Goal: Information Seeking & Learning: Learn about a topic

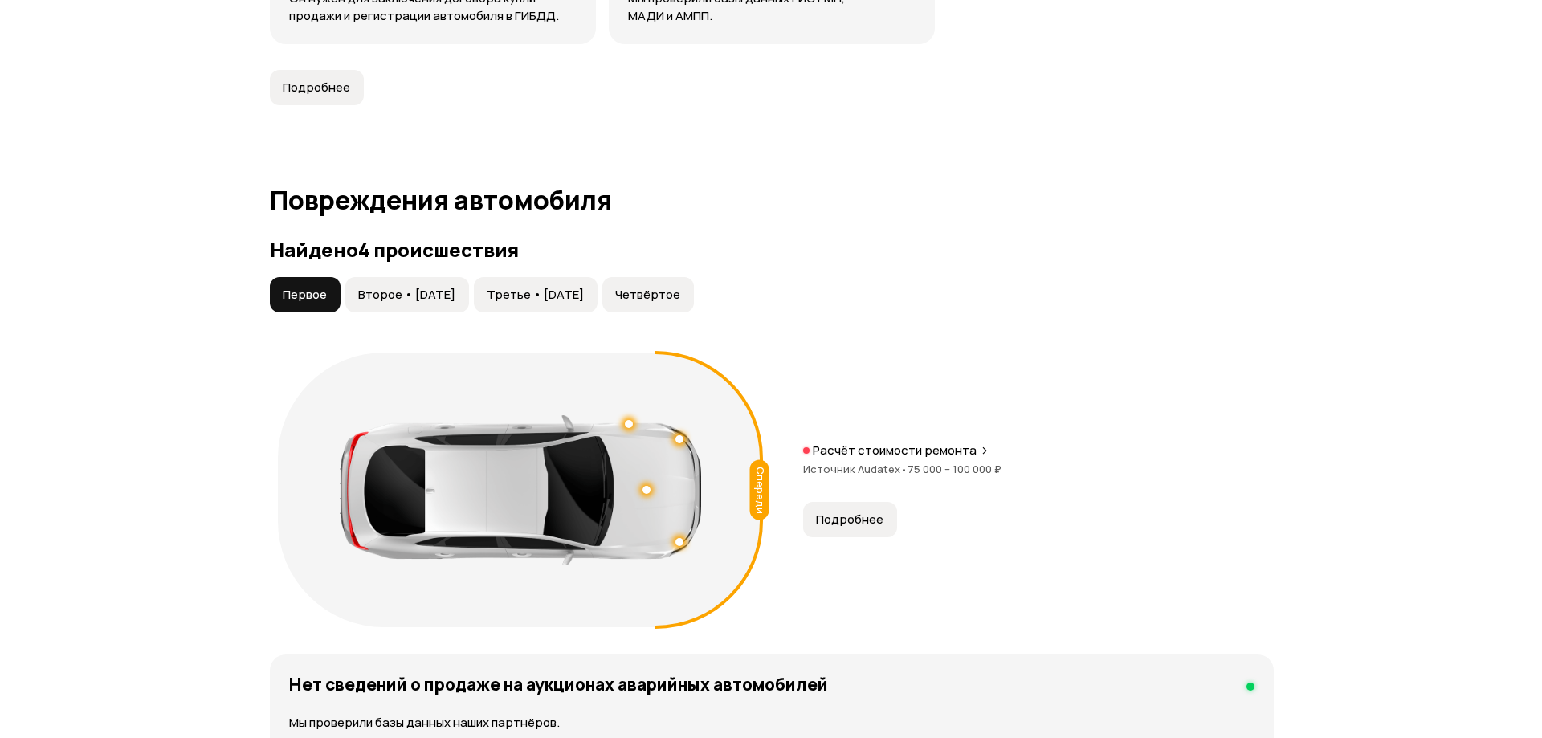
scroll to position [1606, 0]
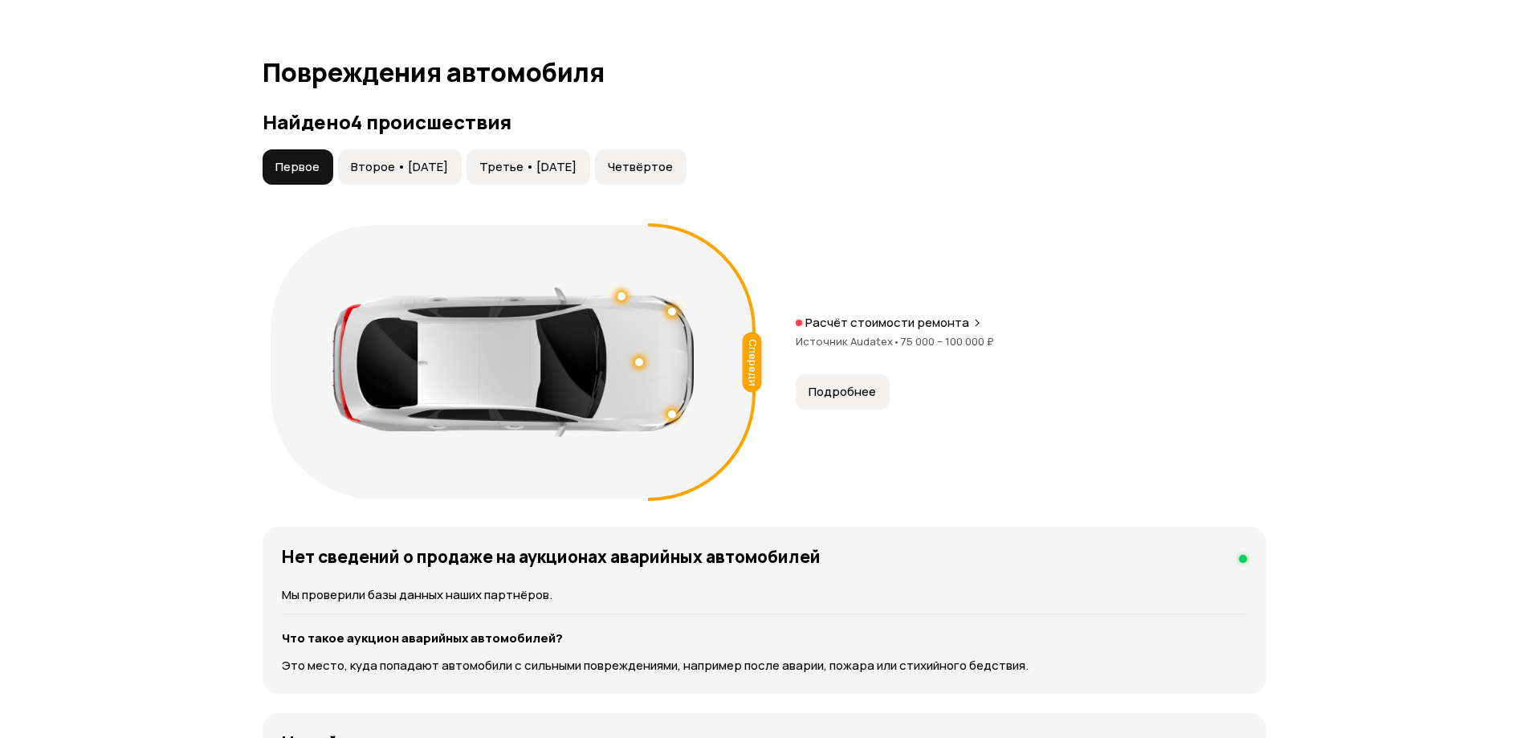
click at [848, 390] on span "Подробнее" at bounding box center [842, 392] width 67 height 16
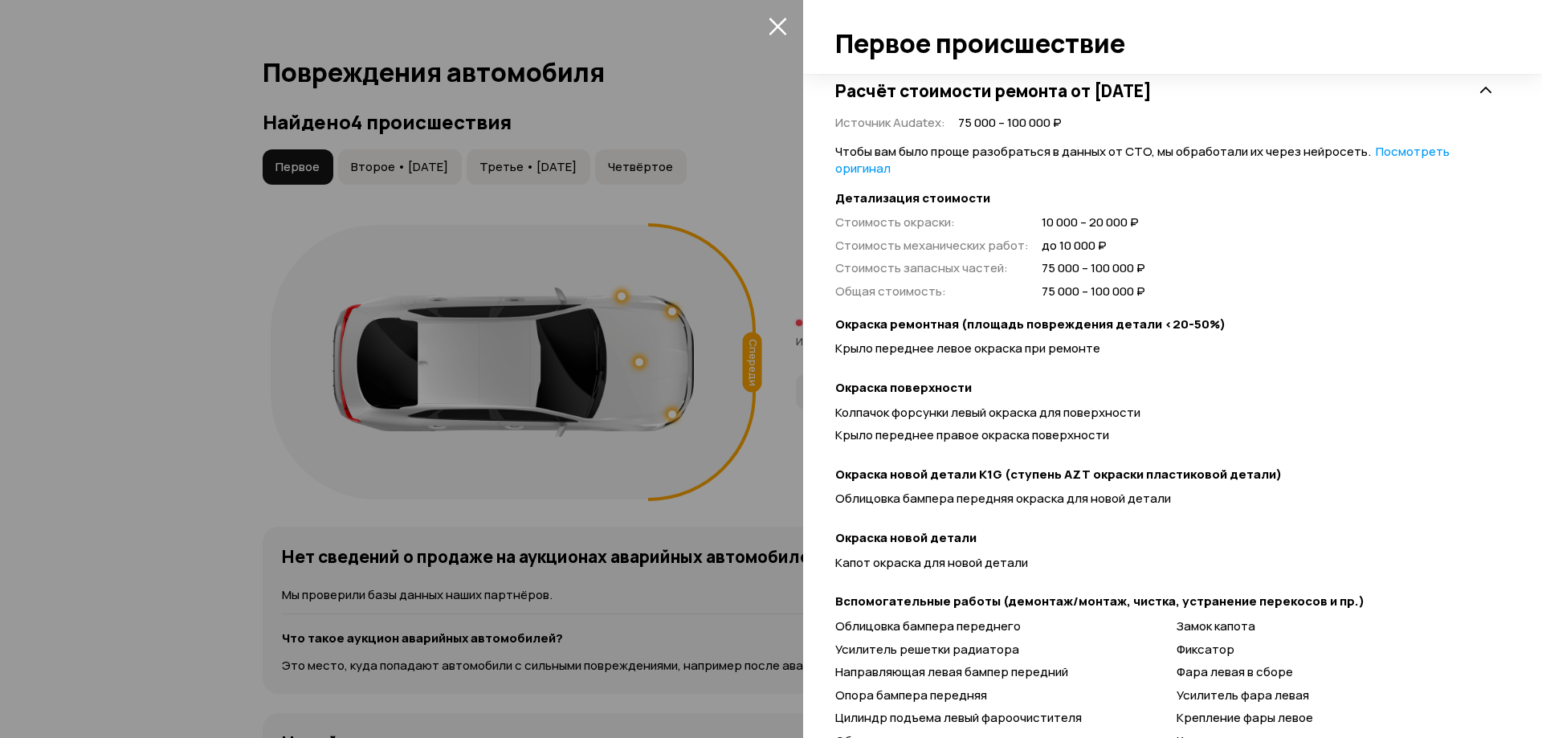
scroll to position [533, 0]
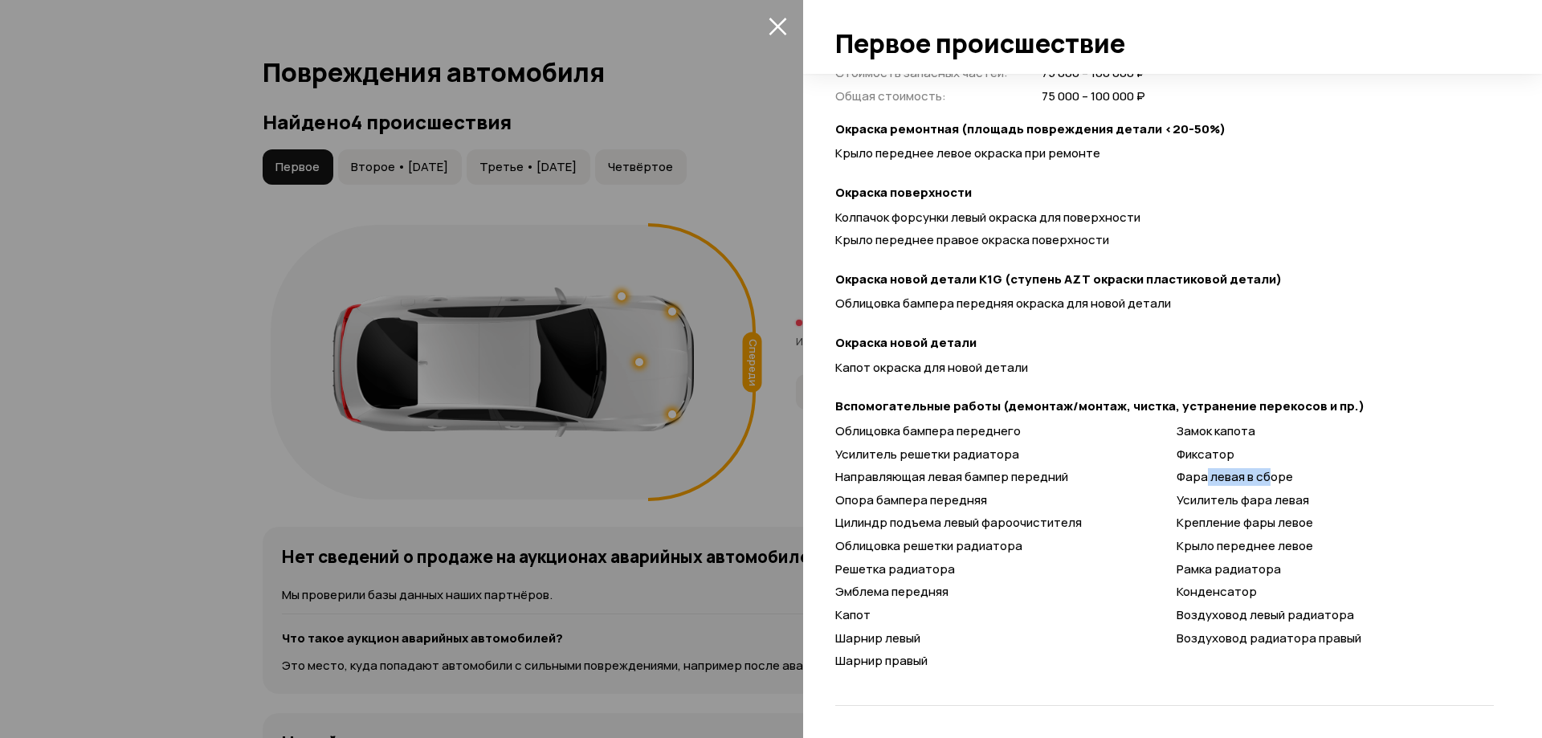
drag, startPoint x: 1199, startPoint y: 477, endPoint x: 1261, endPoint y: 483, distance: 62.9
click at [1261, 483] on span "Фара левая в сборе" at bounding box center [1234, 476] width 116 height 17
click at [772, 10] on div at bounding box center [771, 369] width 1542 height 738
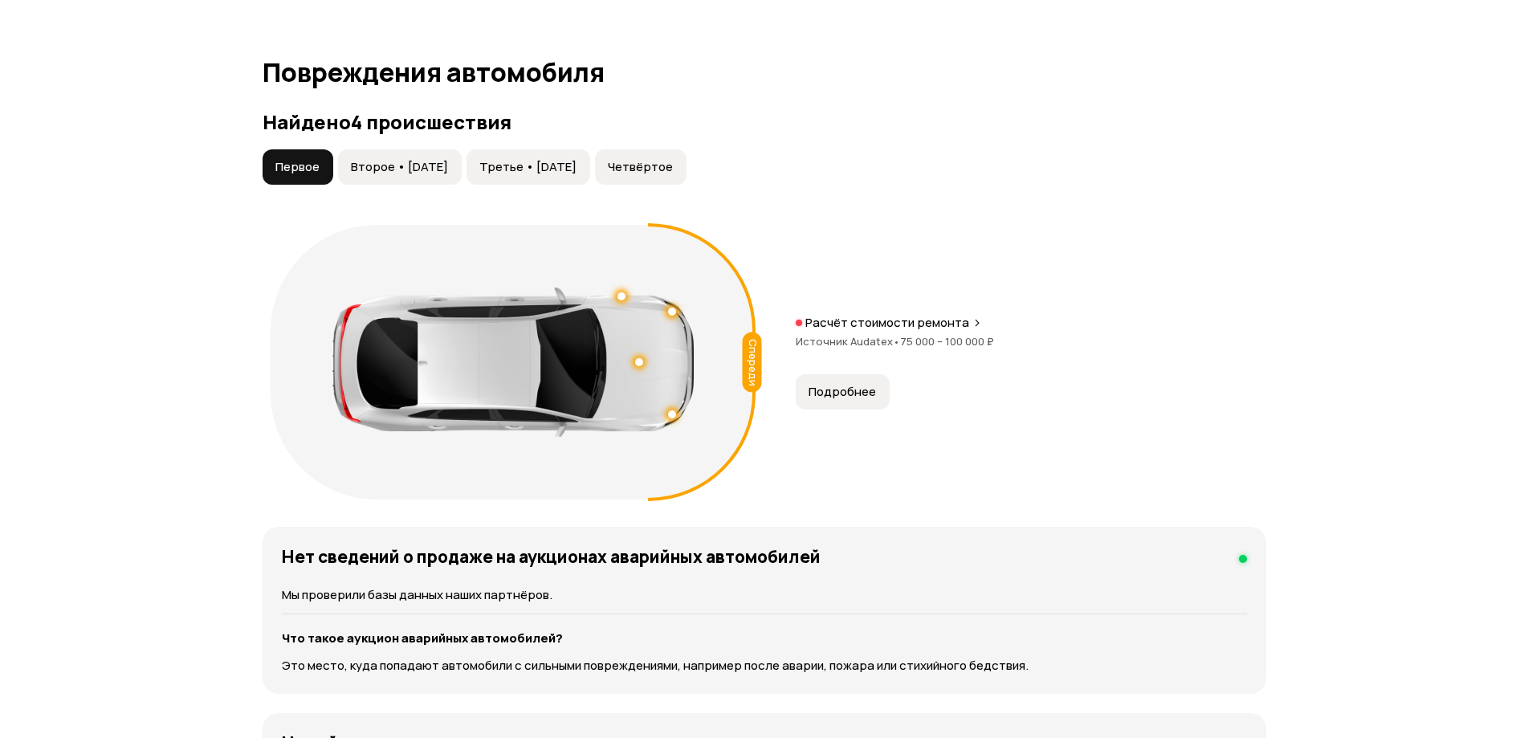
click at [426, 169] on span "Второе • 07 фев 2018" at bounding box center [399, 167] width 97 height 16
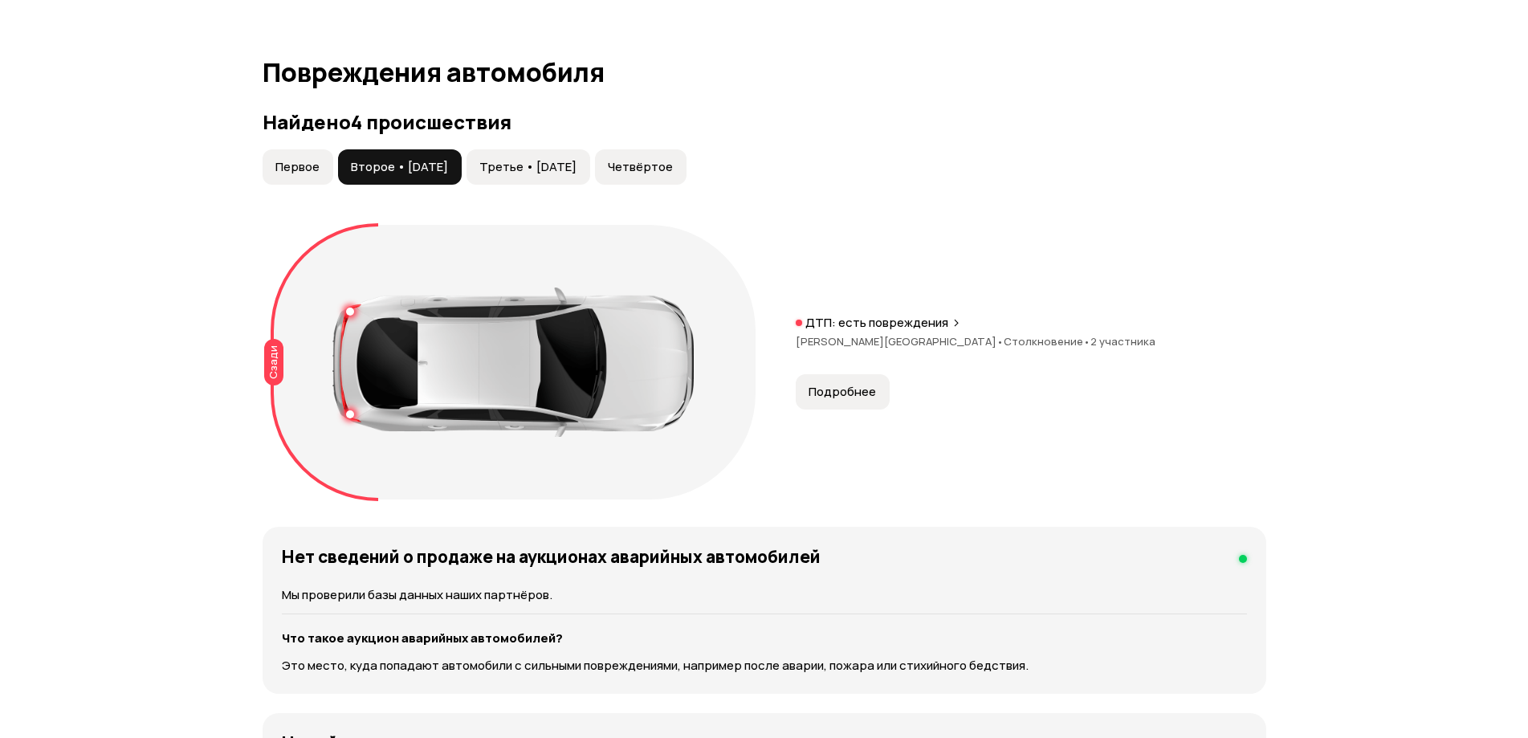
click at [840, 391] on span "Подробнее" at bounding box center [842, 392] width 67 height 16
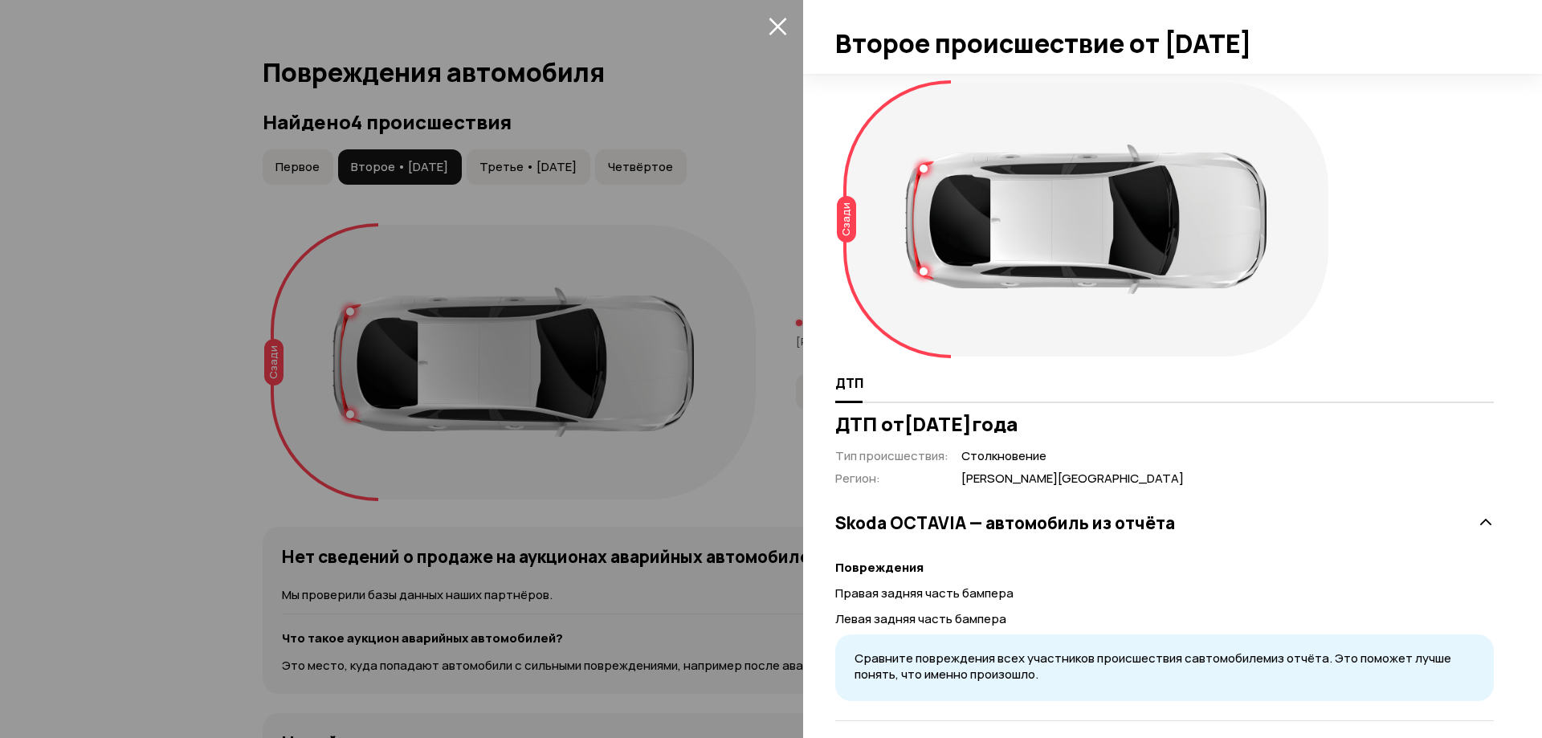
click at [841, 216] on div "Сзади" at bounding box center [846, 219] width 19 height 47
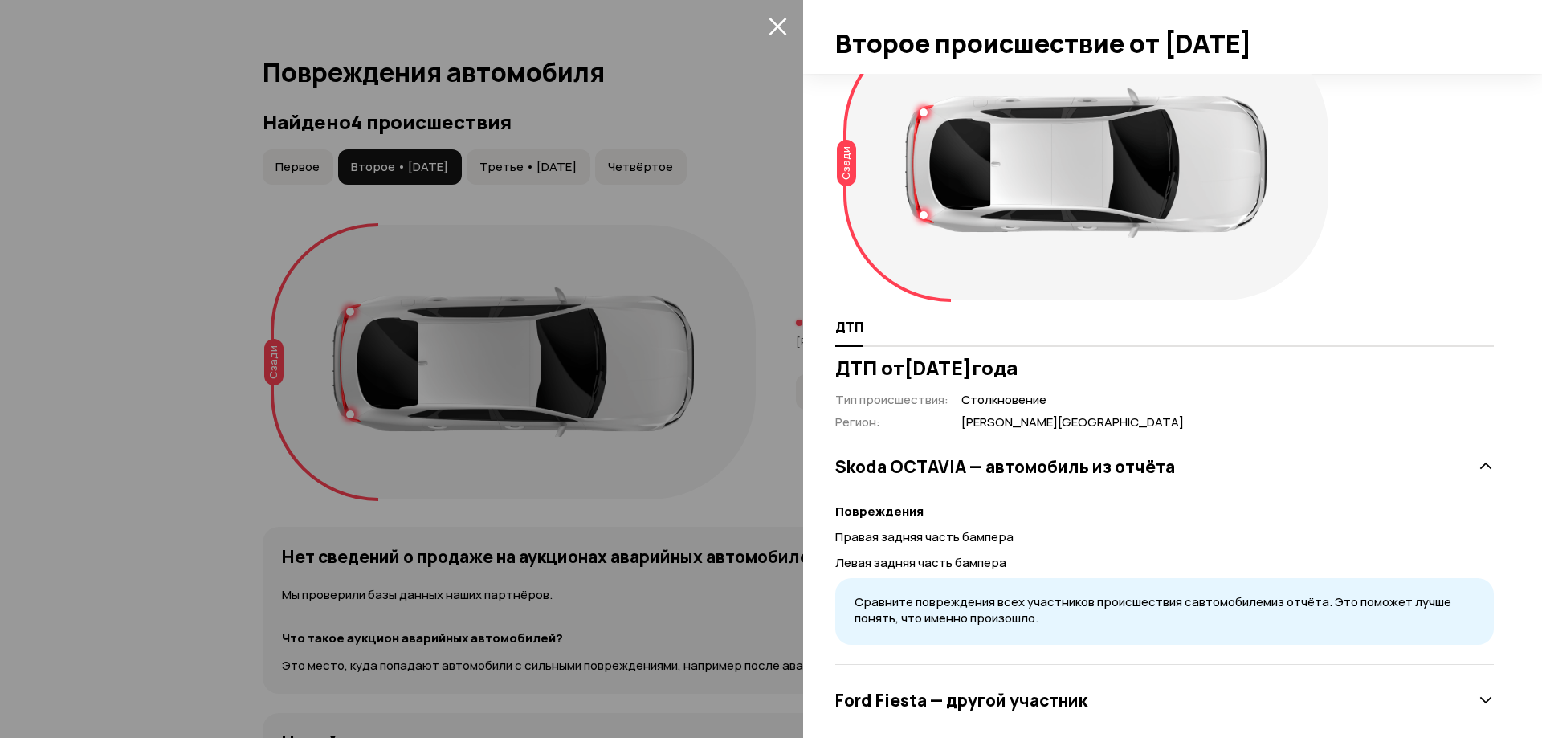
scroll to position [87, 0]
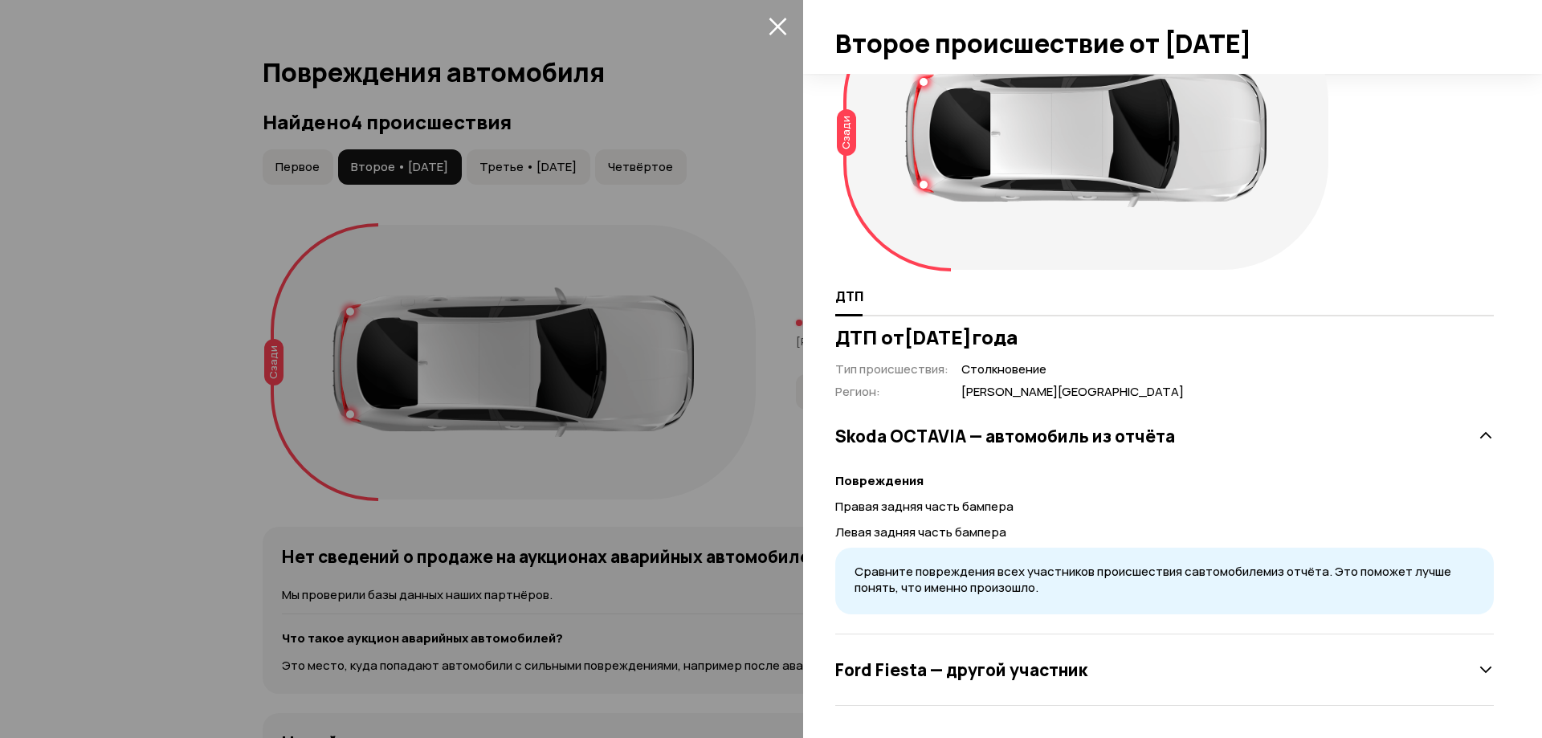
click at [908, 659] on h3 "Ford Fiesta — другой участник" at bounding box center [961, 669] width 252 height 21
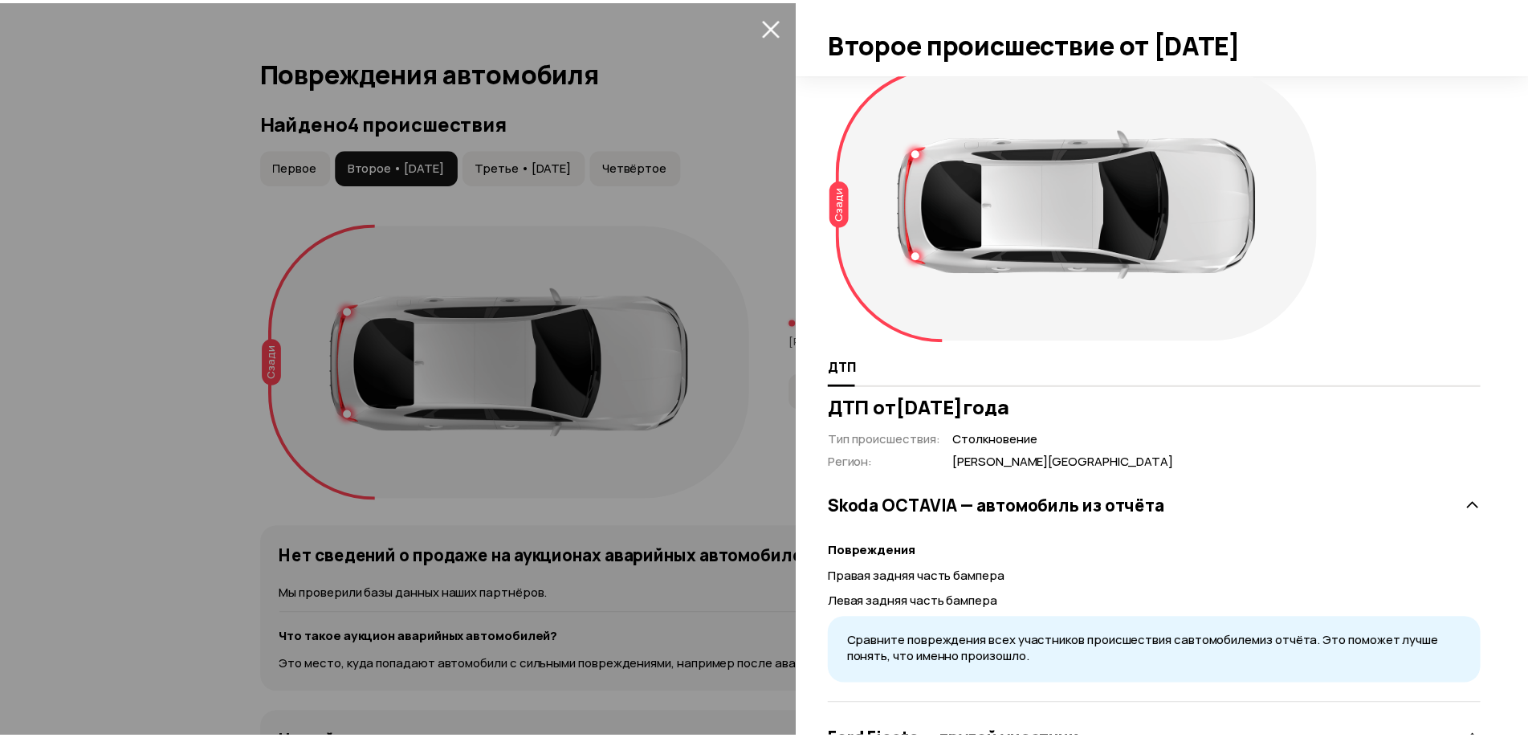
scroll to position [0, 0]
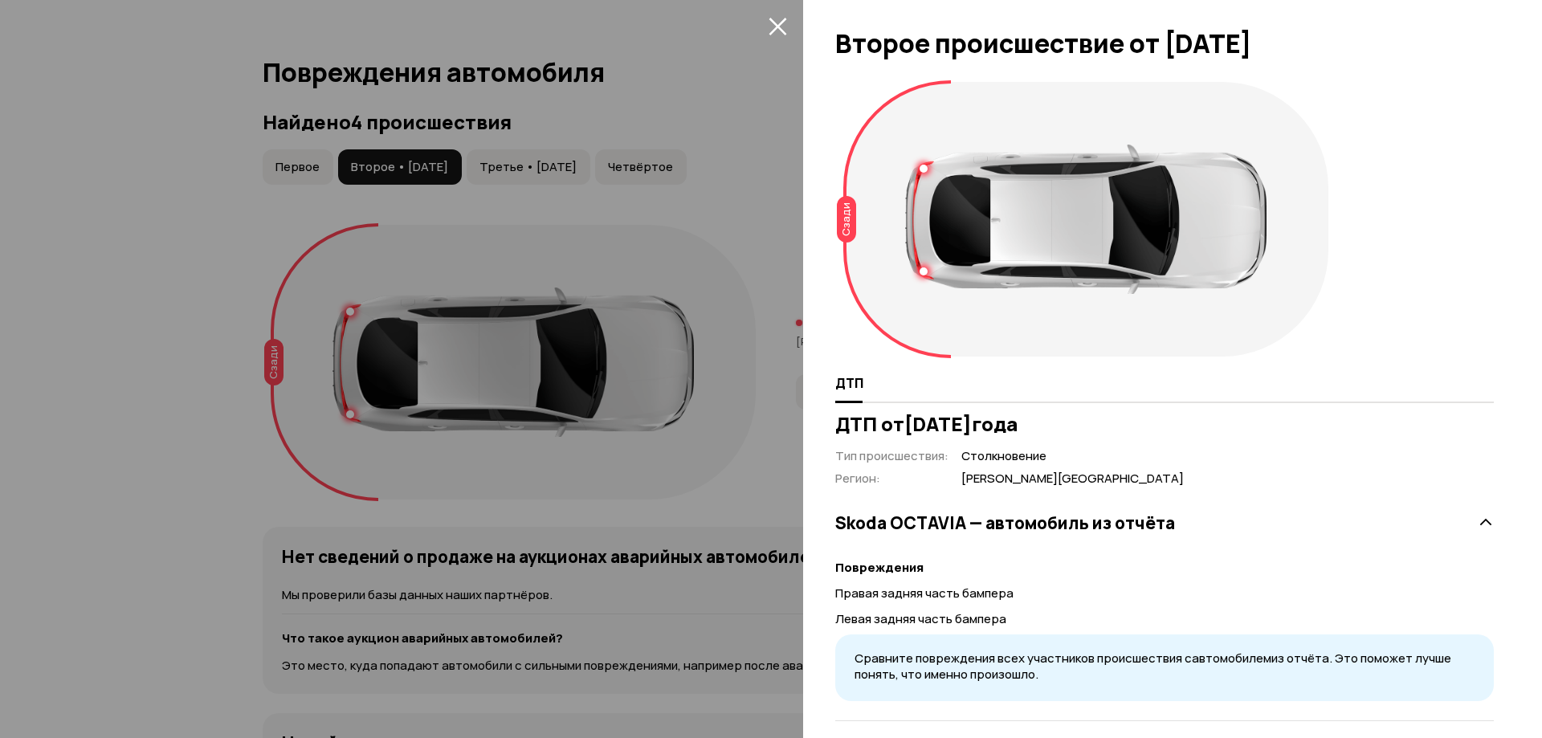
click at [780, 26] on icon "закрыть" at bounding box center [777, 26] width 18 height 18
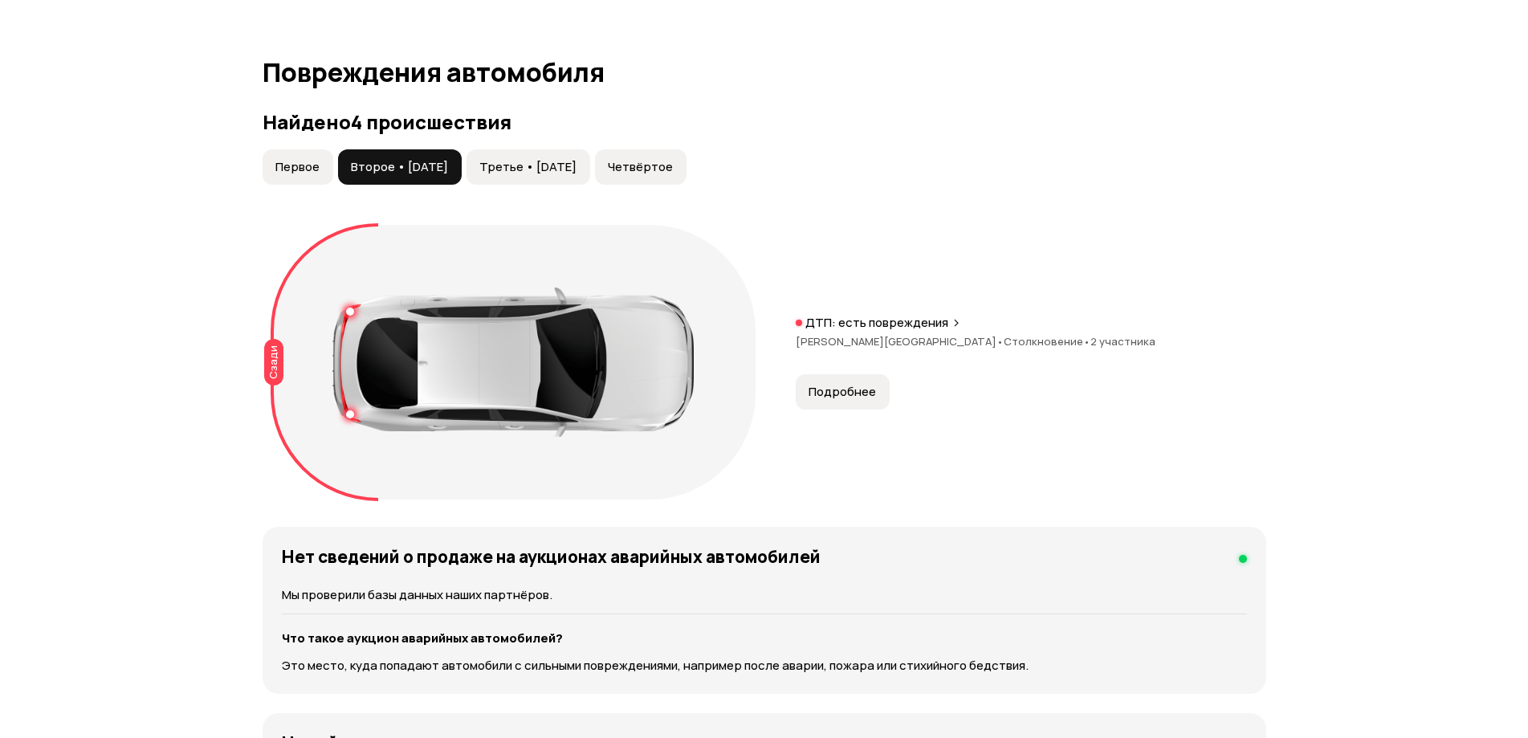
click at [573, 165] on span "Третье • 15 фев 2018" at bounding box center [527, 167] width 97 height 16
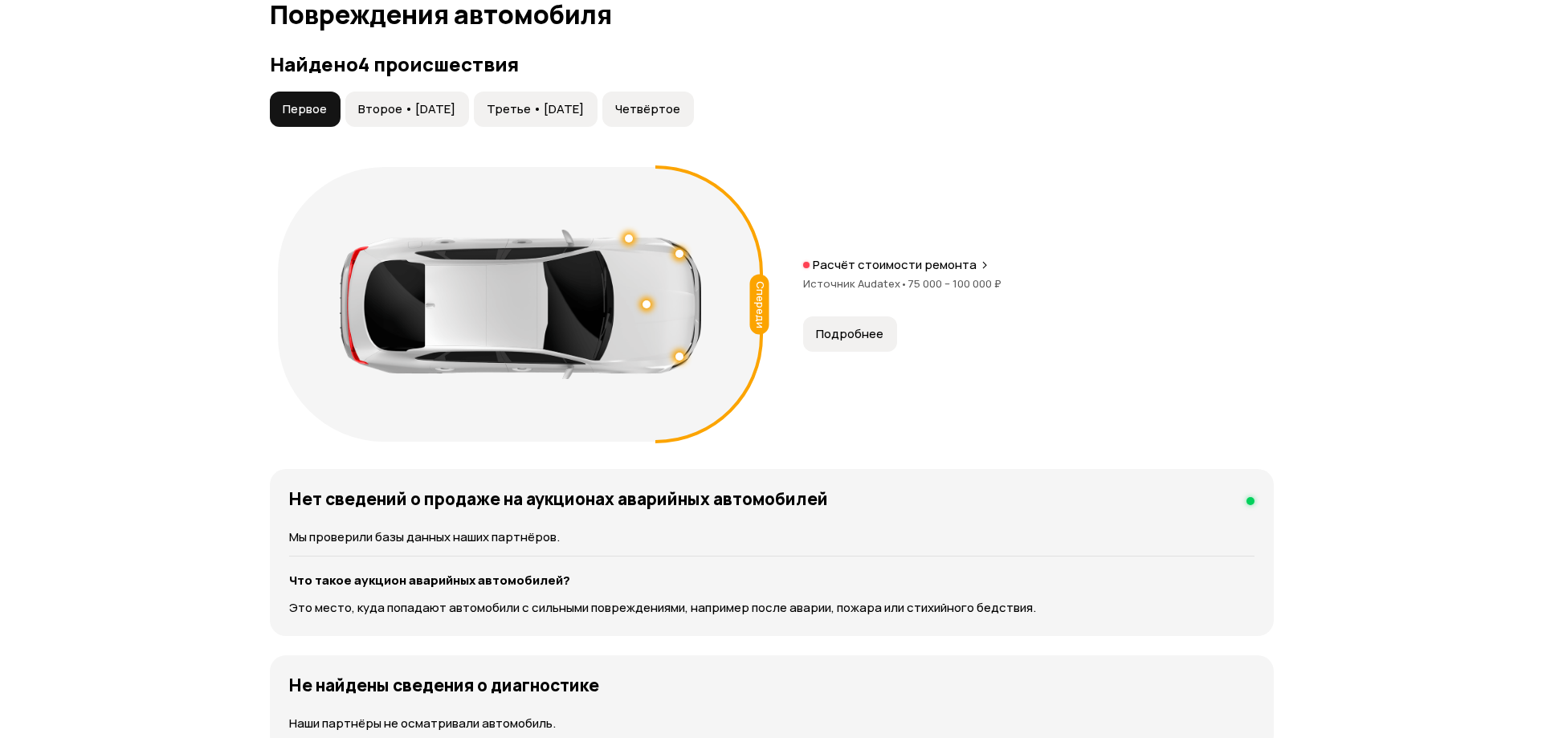
scroll to position [1713, 0]
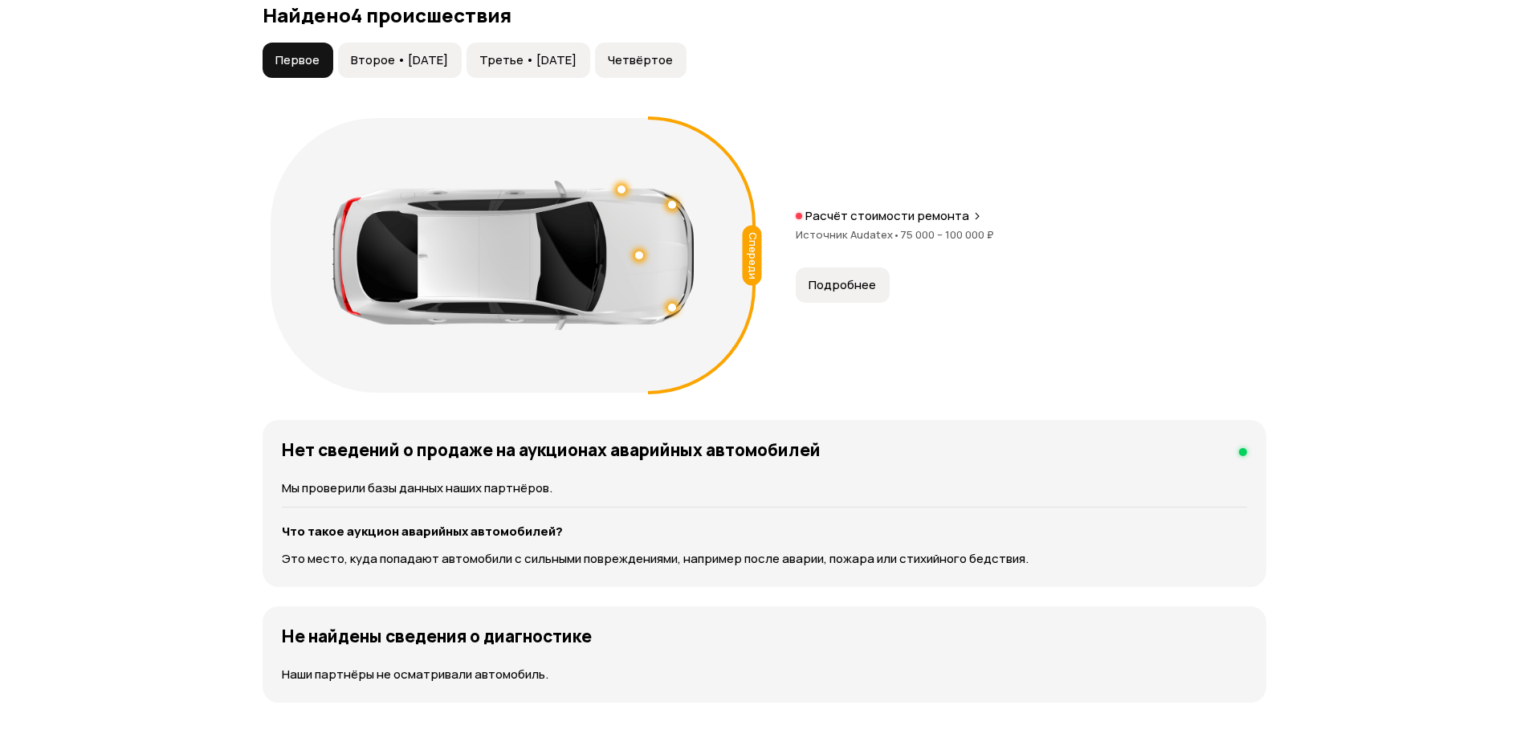
click at [540, 55] on span "Третье • [DATE]" at bounding box center [527, 60] width 97 height 16
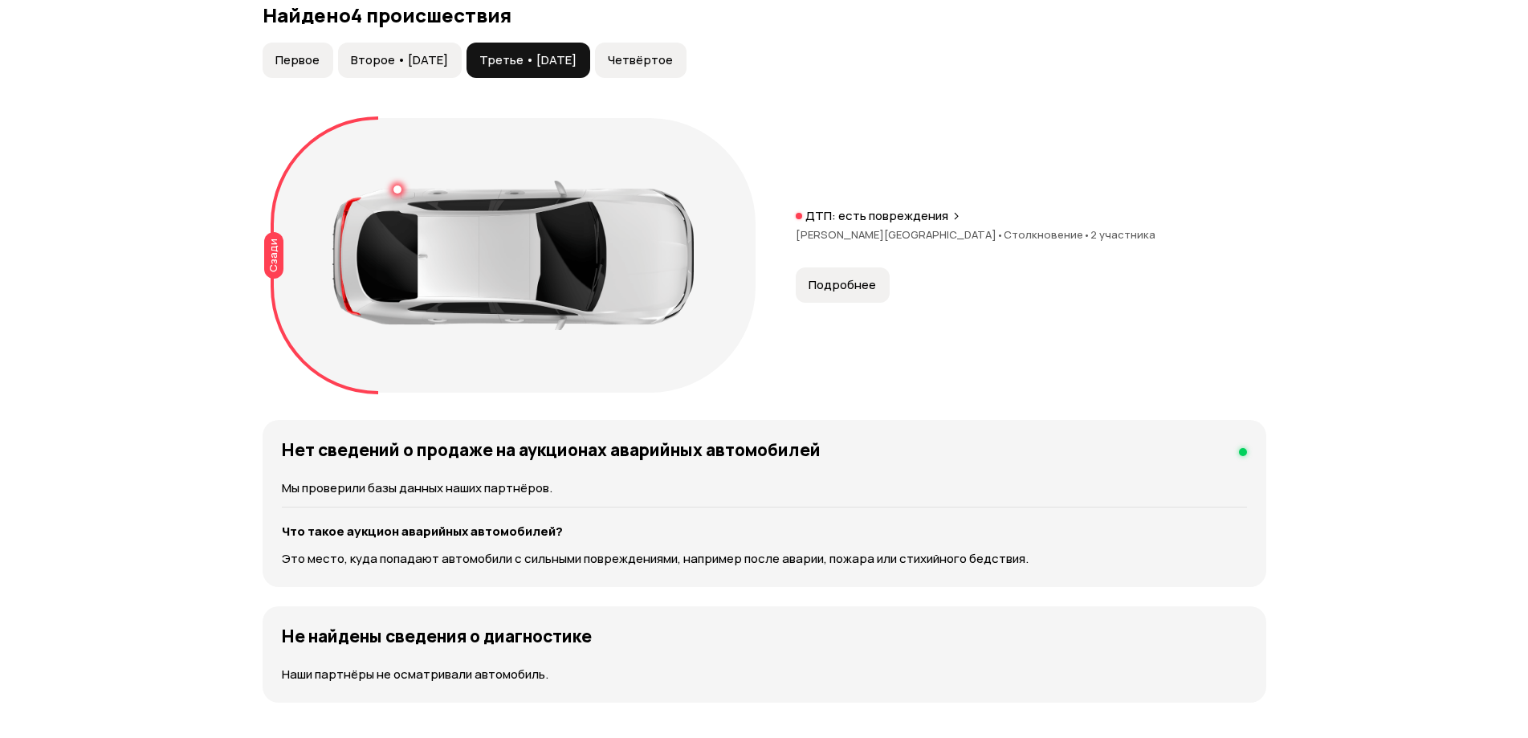
click at [828, 282] on span "Подробнее" at bounding box center [842, 285] width 67 height 16
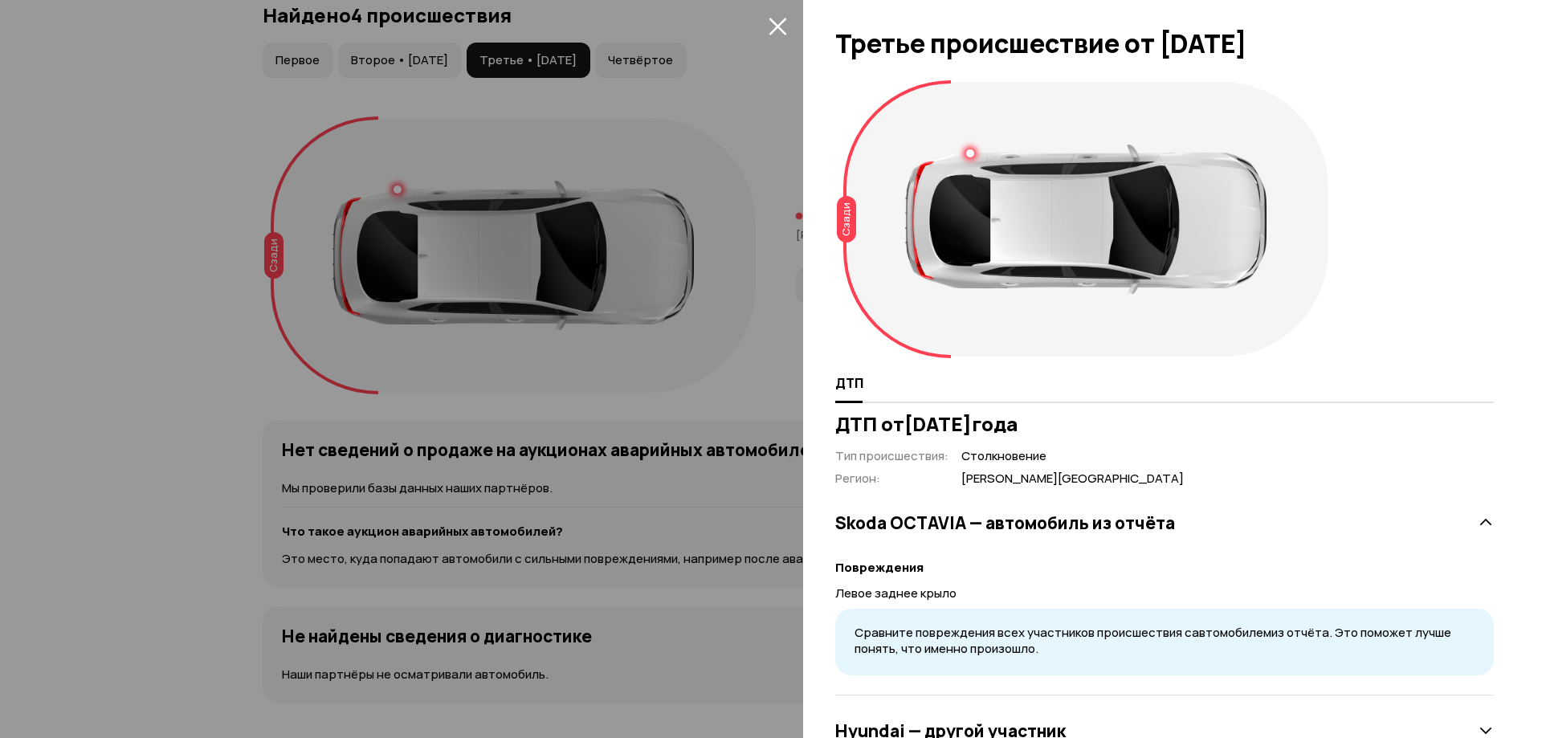
click at [972, 147] on div at bounding box center [1085, 219] width 361 height 149
click at [968, 154] on div at bounding box center [970, 153] width 8 height 8
click at [980, 336] on div "Сзади" at bounding box center [1085, 219] width 485 height 275
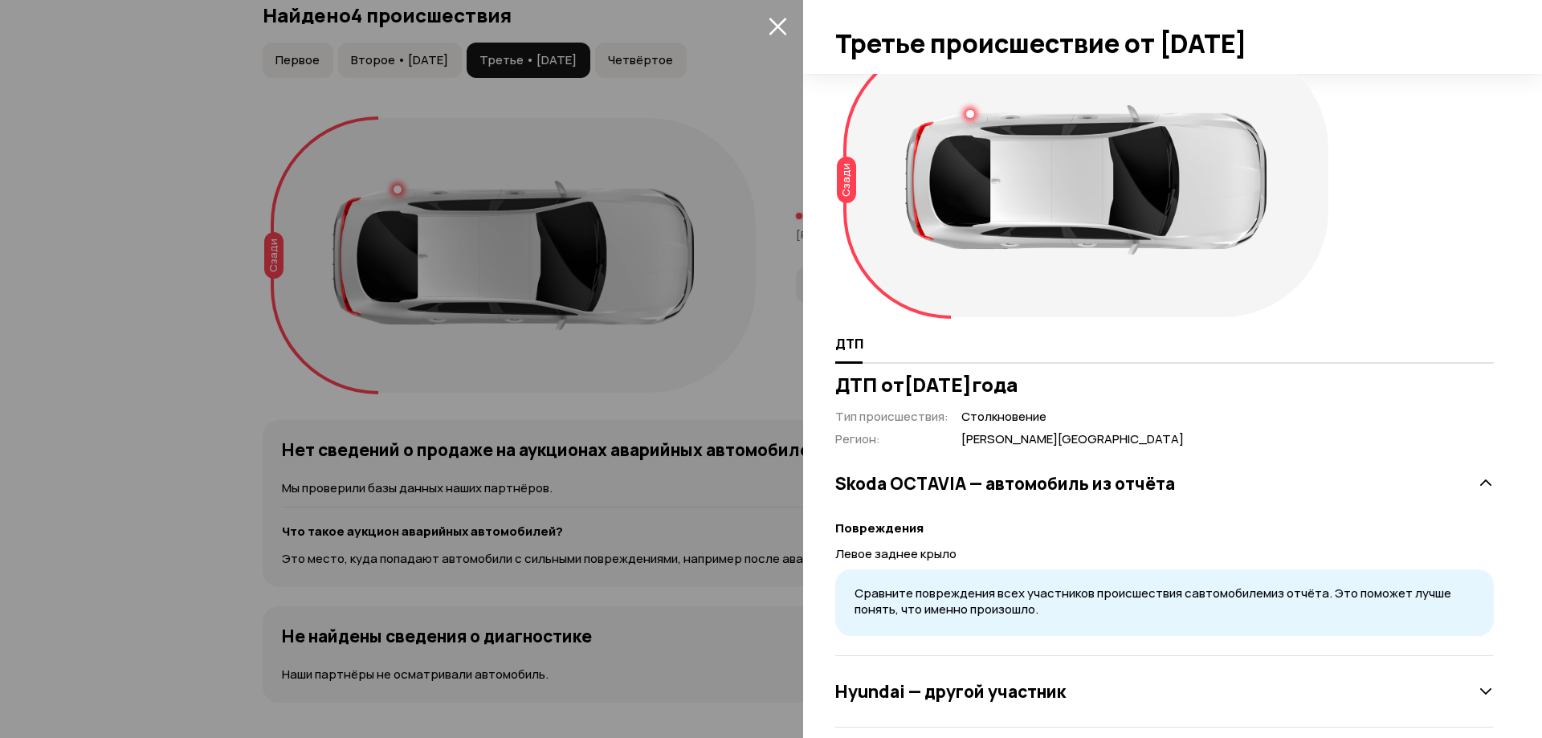
scroll to position [61, 0]
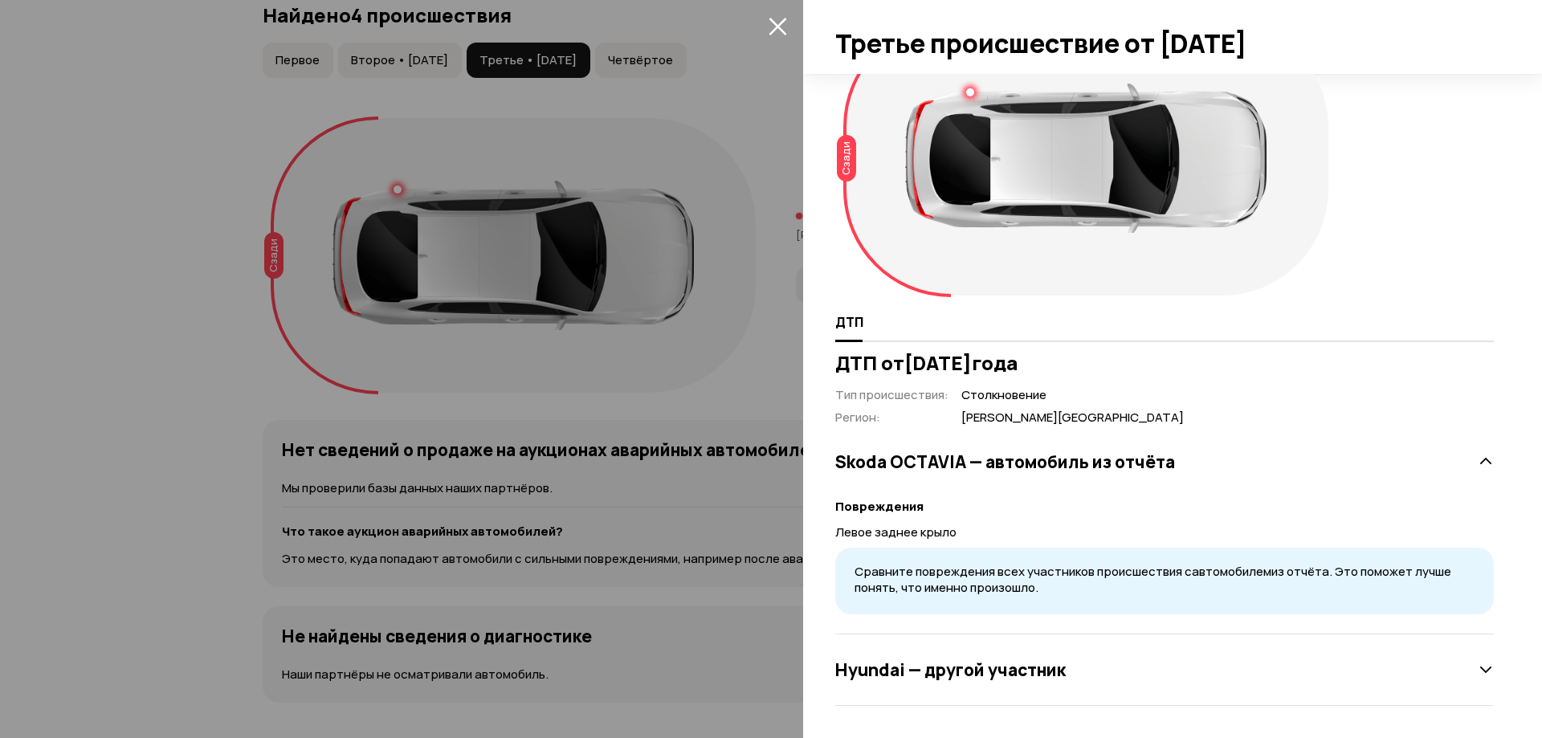
click at [1008, 668] on h3 "Hyundai — другой участник" at bounding box center [950, 669] width 230 height 21
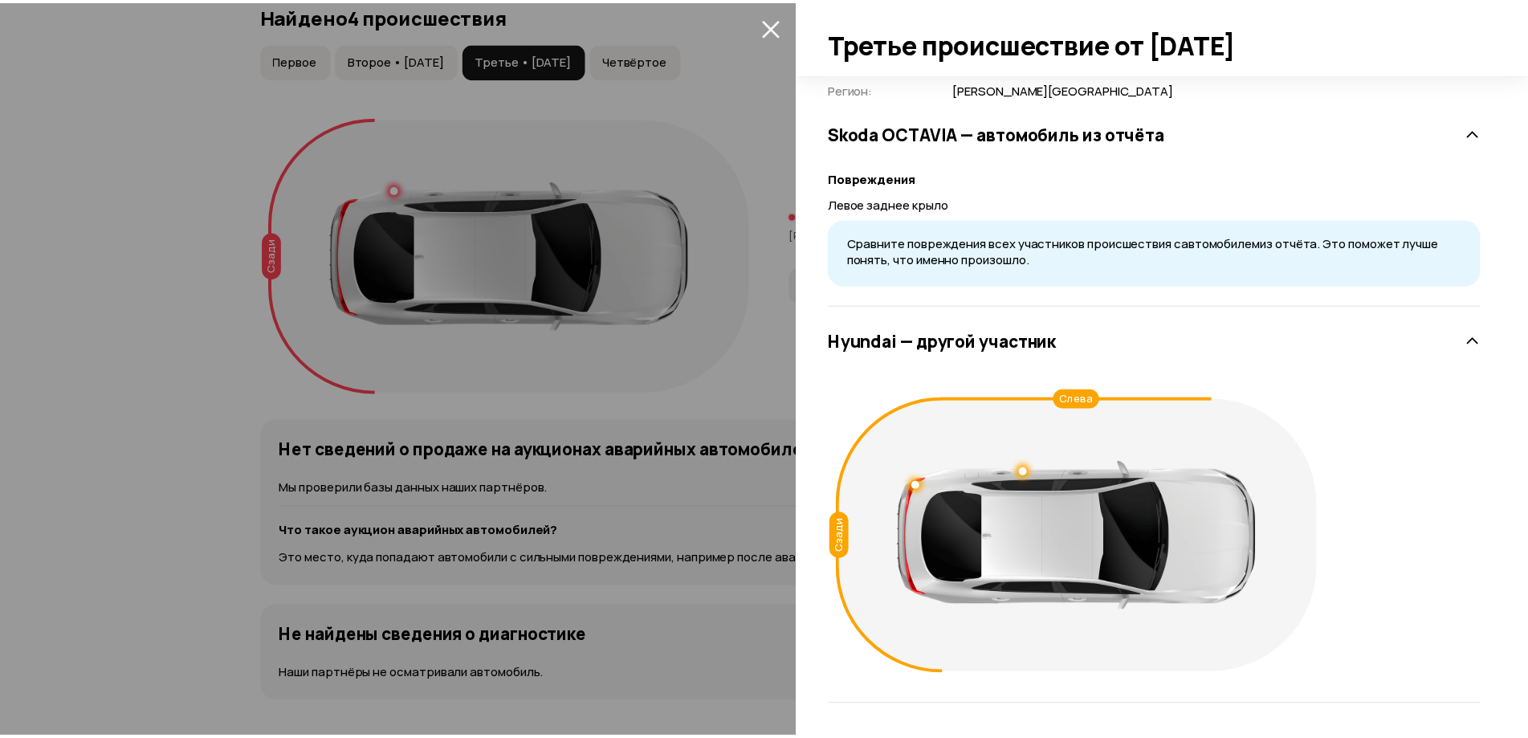
scroll to position [0, 0]
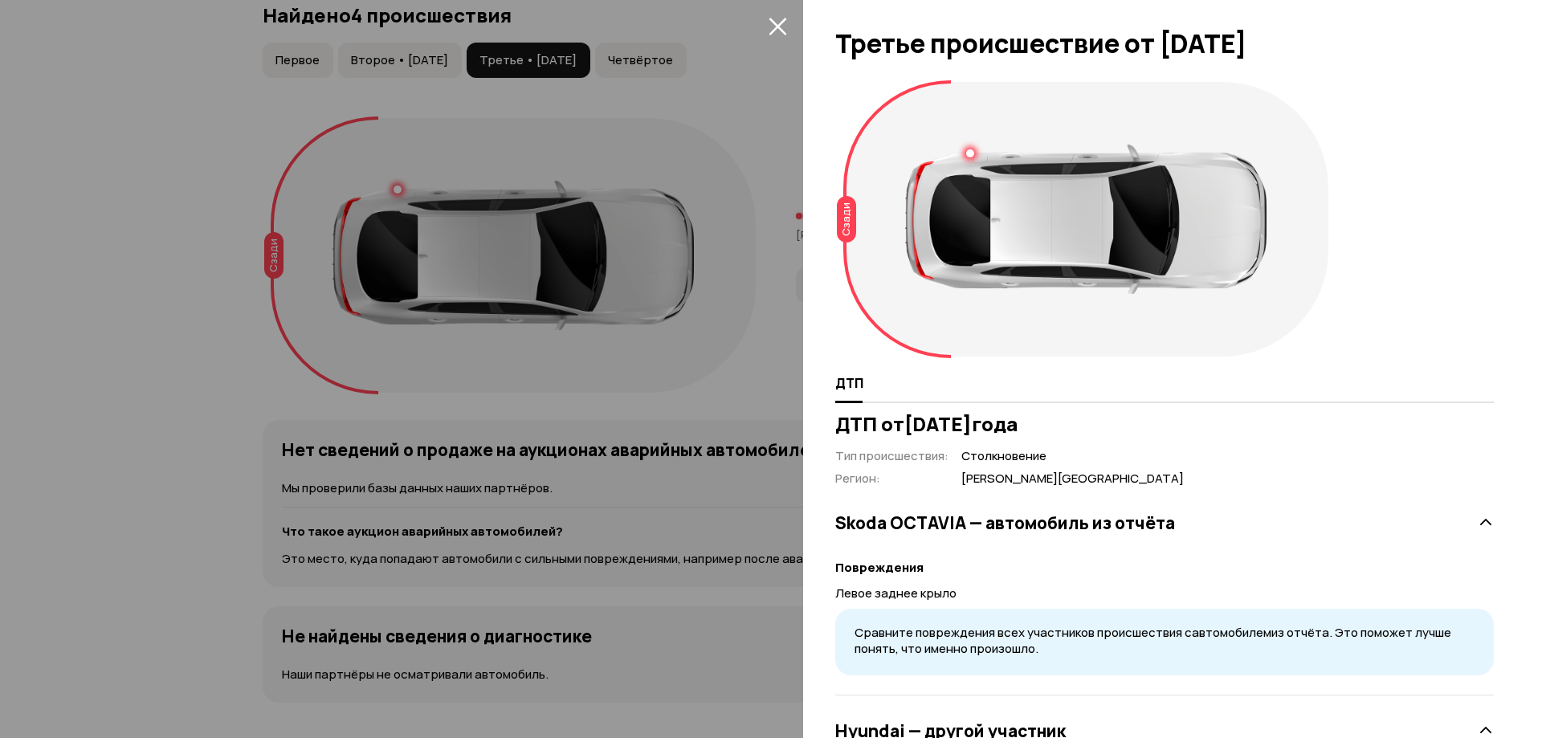
click at [784, 30] on icon "закрыть" at bounding box center [777, 26] width 18 height 18
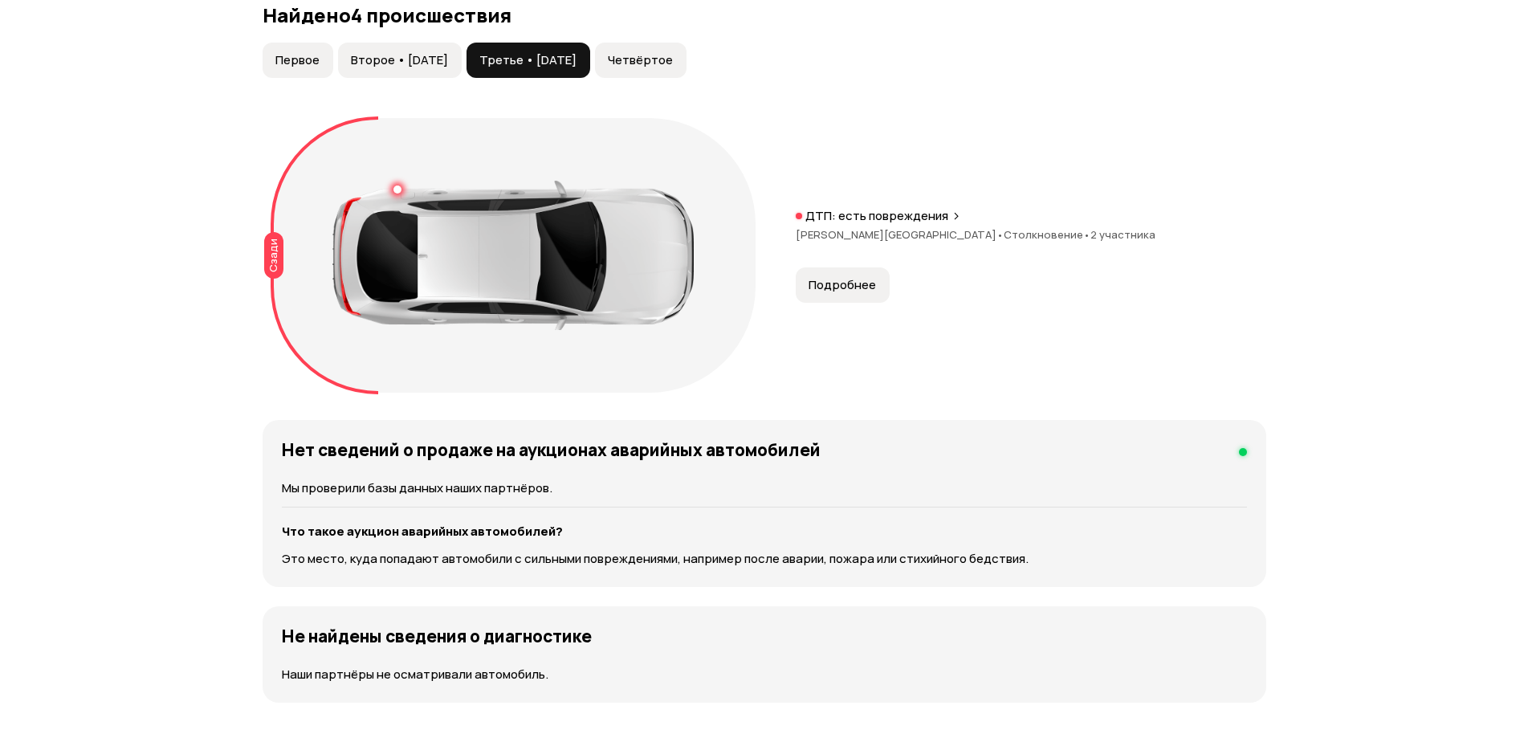
click at [670, 59] on span "Четвёртое" at bounding box center [640, 60] width 65 height 16
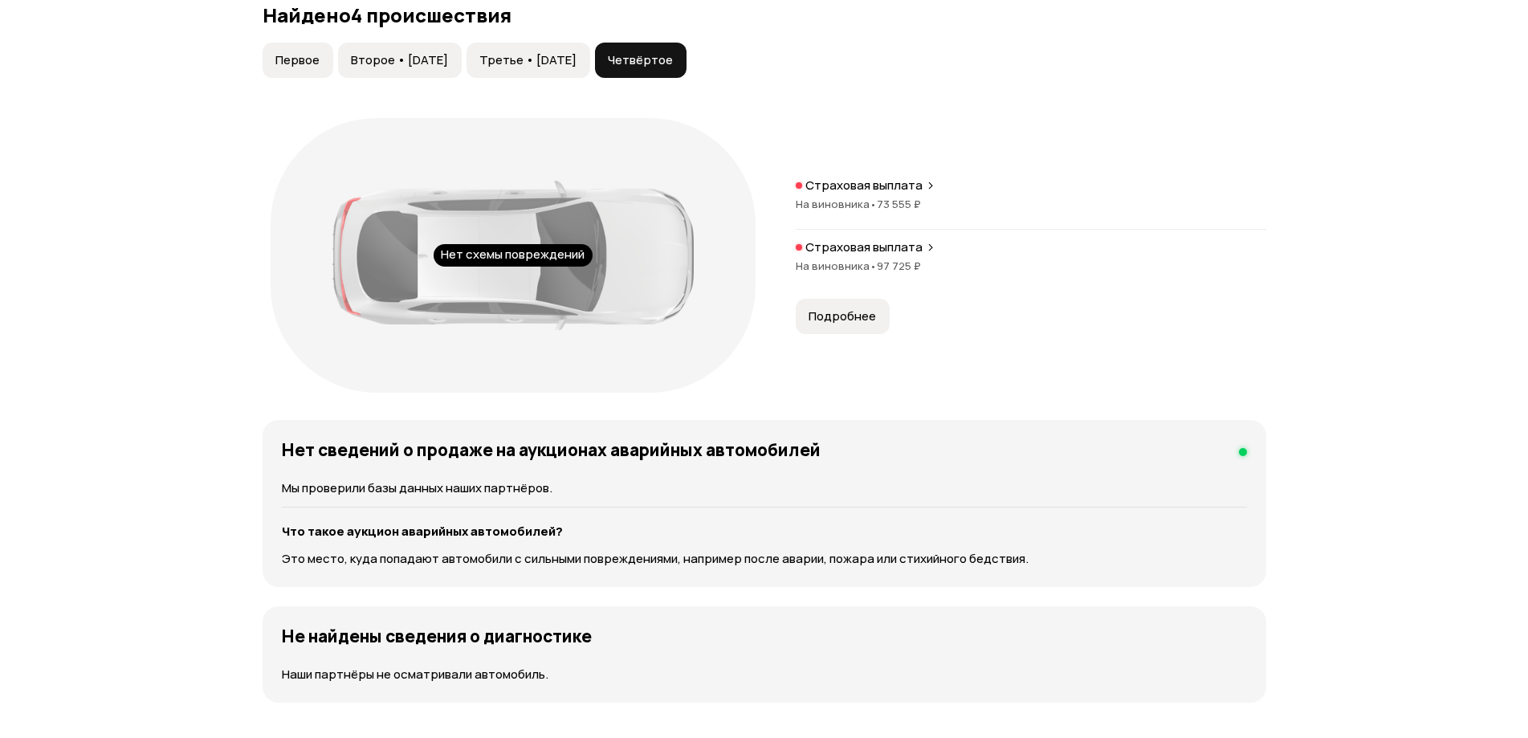
click at [931, 194] on div "Страховая выплата На виновника • 73 555 ₽" at bounding box center [1031, 203] width 471 height 52
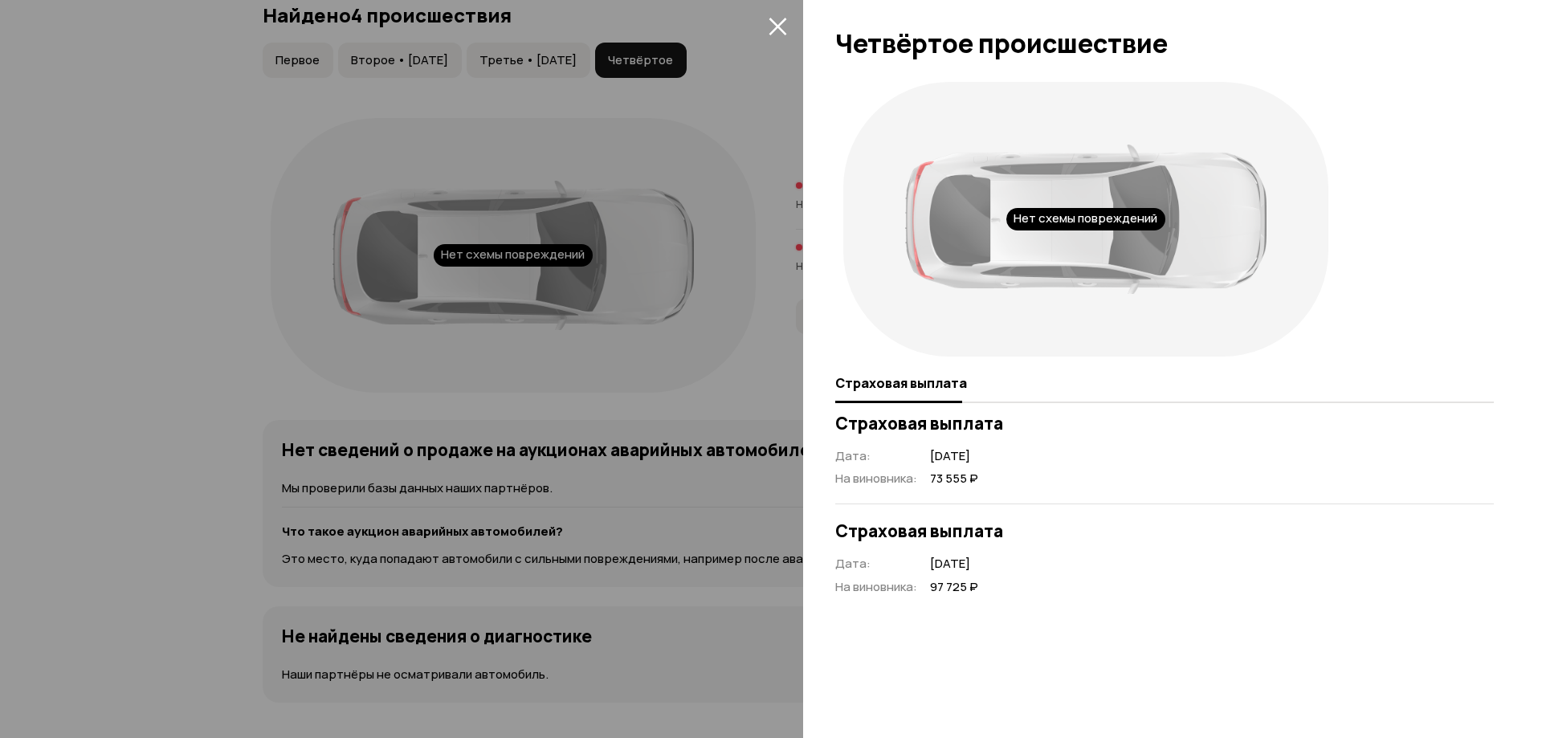
click at [768, 20] on icon "закрыть" at bounding box center [777, 26] width 18 height 18
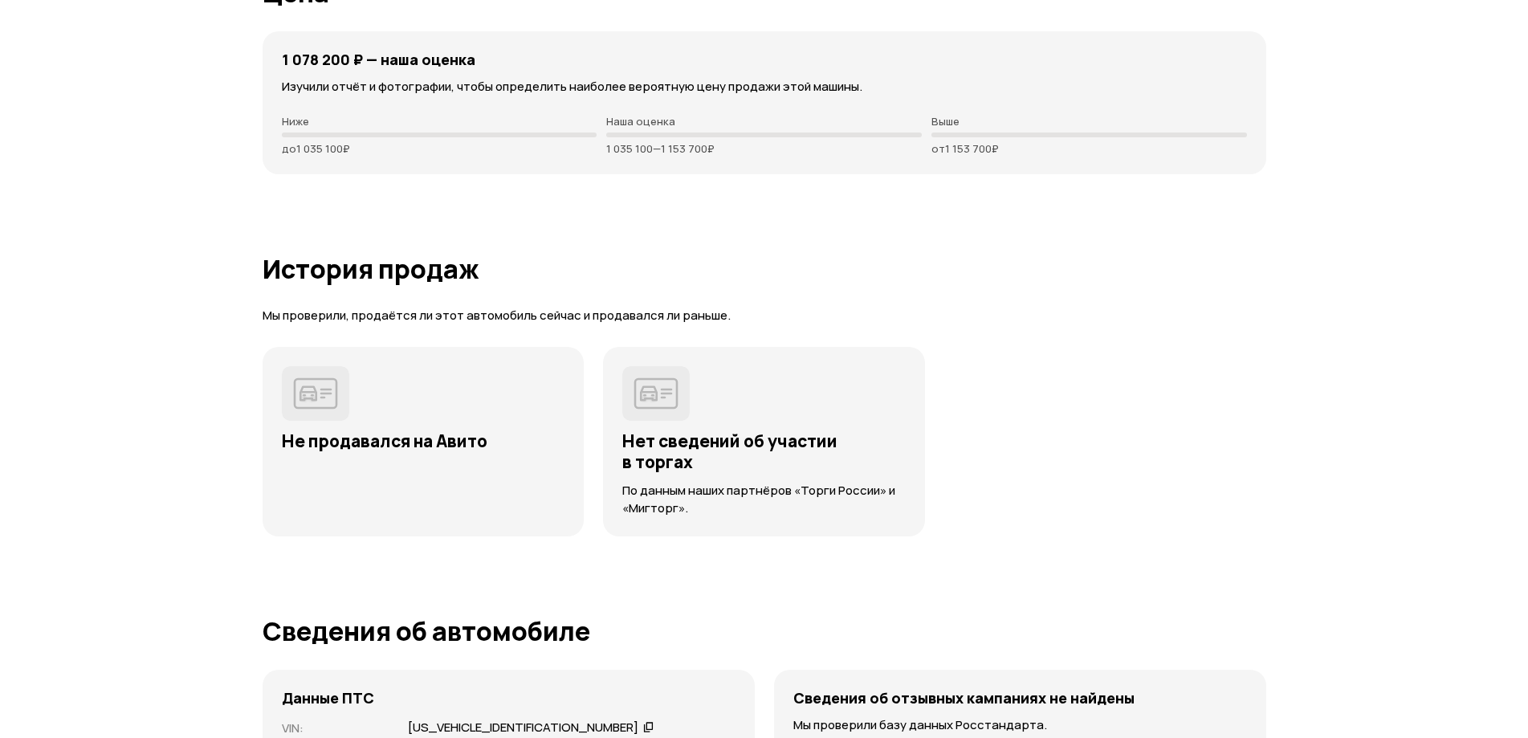
scroll to position [4068, 0]
drag, startPoint x: 299, startPoint y: 59, endPoint x: 328, endPoint y: 66, distance: 28.8
click at [328, 66] on h4 "1 078 200 ₽ — наша оценка" at bounding box center [379, 59] width 194 height 18
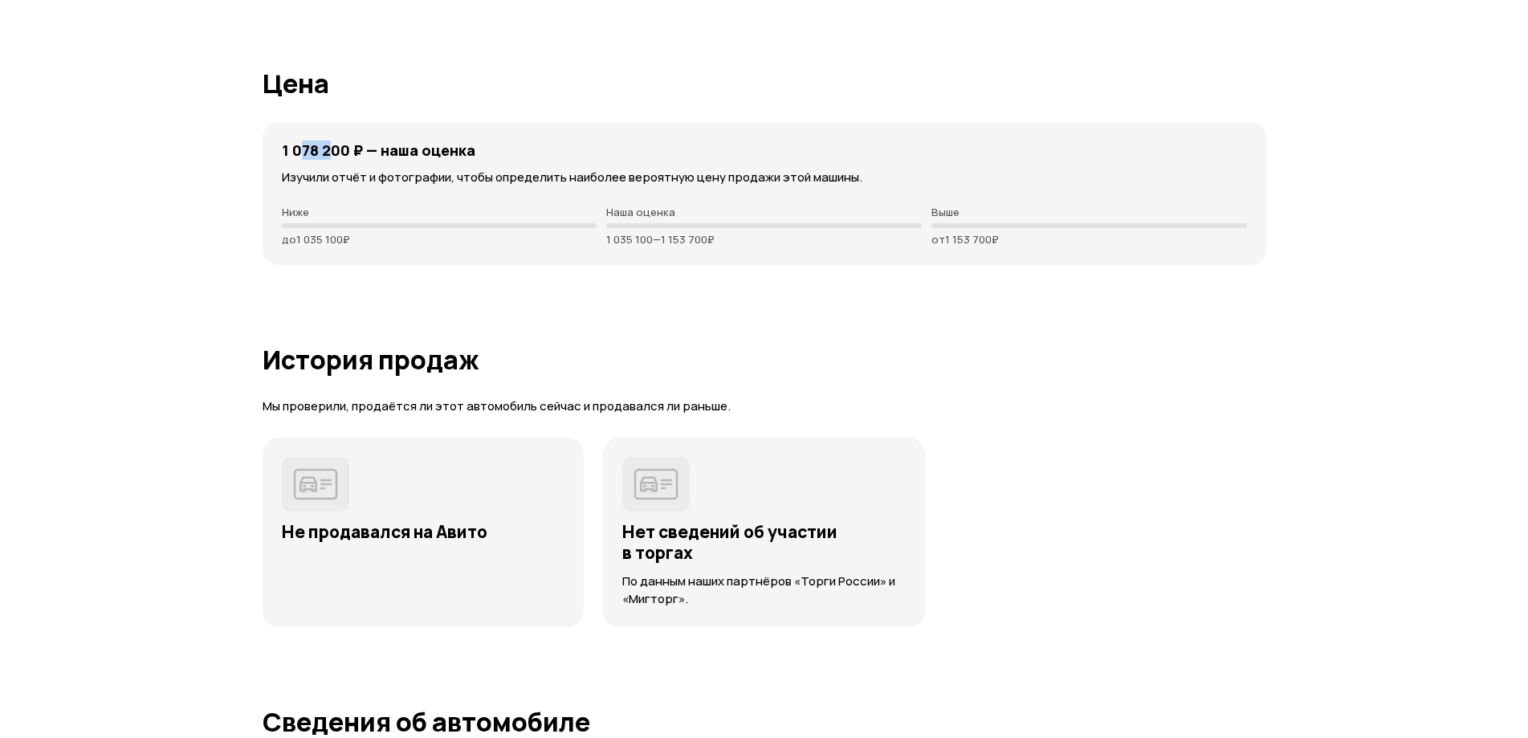
scroll to position [3854, 0]
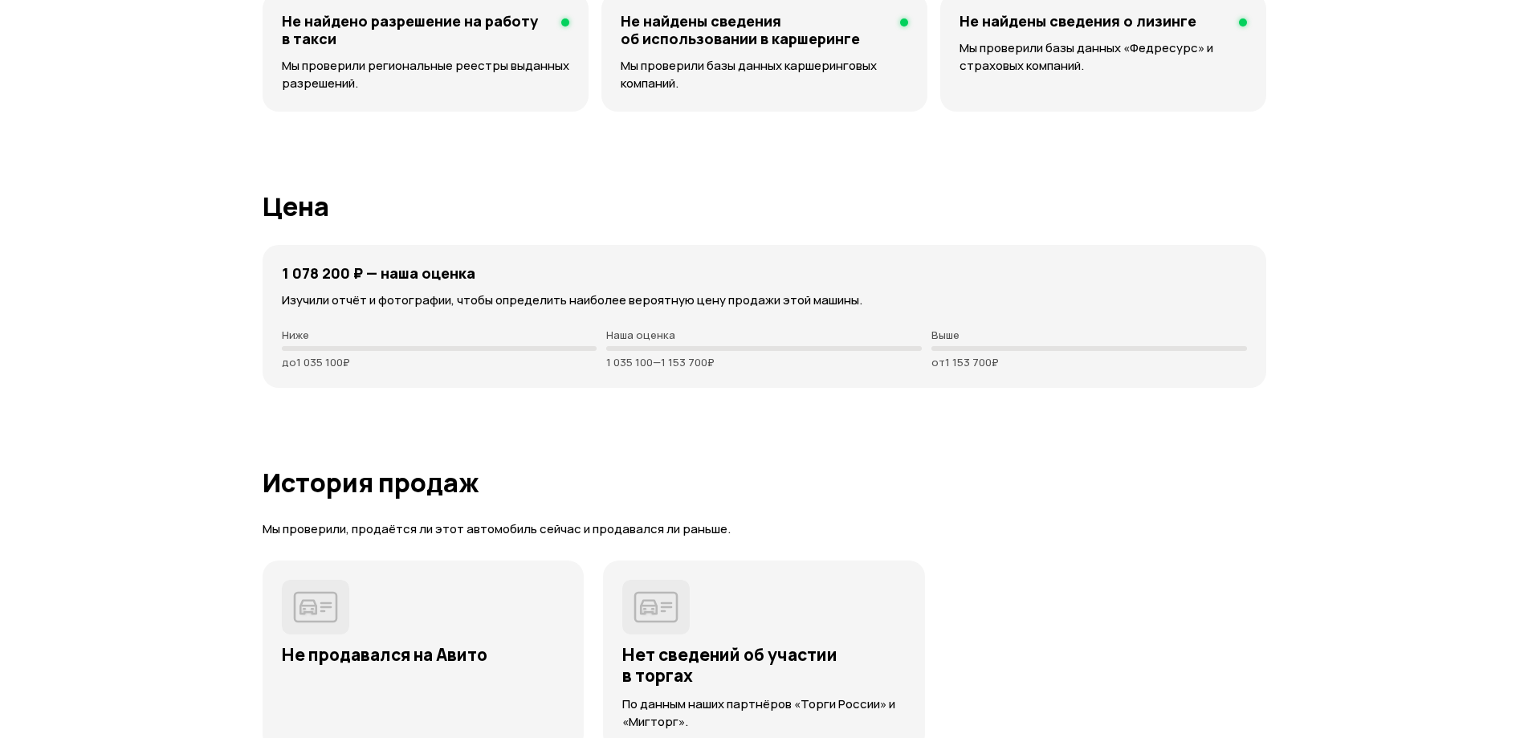
click at [601, 267] on div "1 078 200 ₽ — наша оценка" at bounding box center [764, 273] width 965 height 18
drag, startPoint x: 325, startPoint y: 363, endPoint x: 283, endPoint y: 361, distance: 41.8
click at [283, 361] on p "до 1 035 100 ₽" at bounding box center [440, 362] width 316 height 13
drag, startPoint x: 283, startPoint y: 361, endPoint x: 300, endPoint y: 365, distance: 17.3
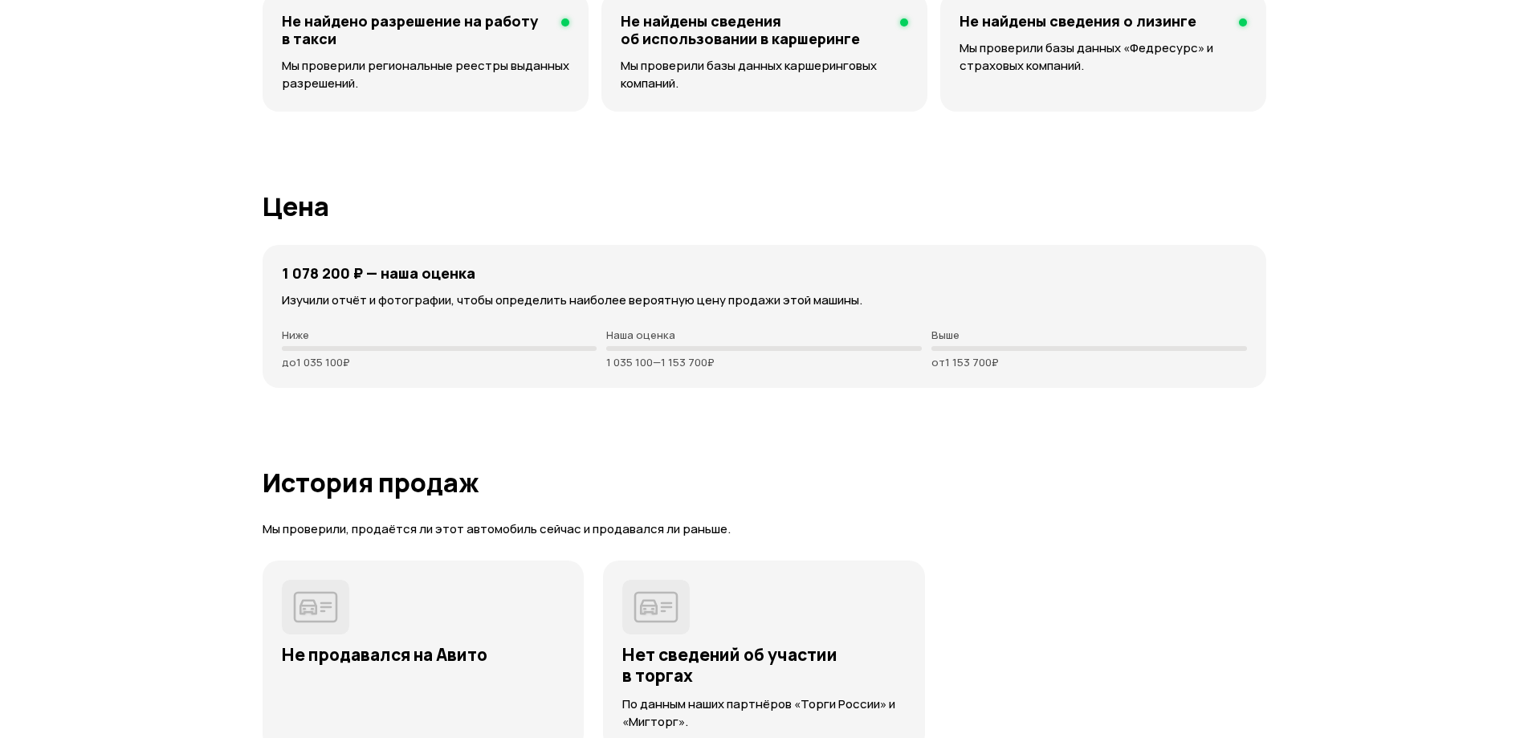
click at [300, 365] on p "до 1 035 100 ₽" at bounding box center [440, 362] width 316 height 13
drag, startPoint x: 283, startPoint y: 330, endPoint x: 466, endPoint y: 381, distance: 189.4
click at [466, 381] on div "1 078 200 ₽ — наша оценка Изучили отчёт и фотографии, чтобы определить наиболее…" at bounding box center [765, 316] width 1004 height 143
click at [524, 335] on p "Ниже" at bounding box center [440, 334] width 316 height 13
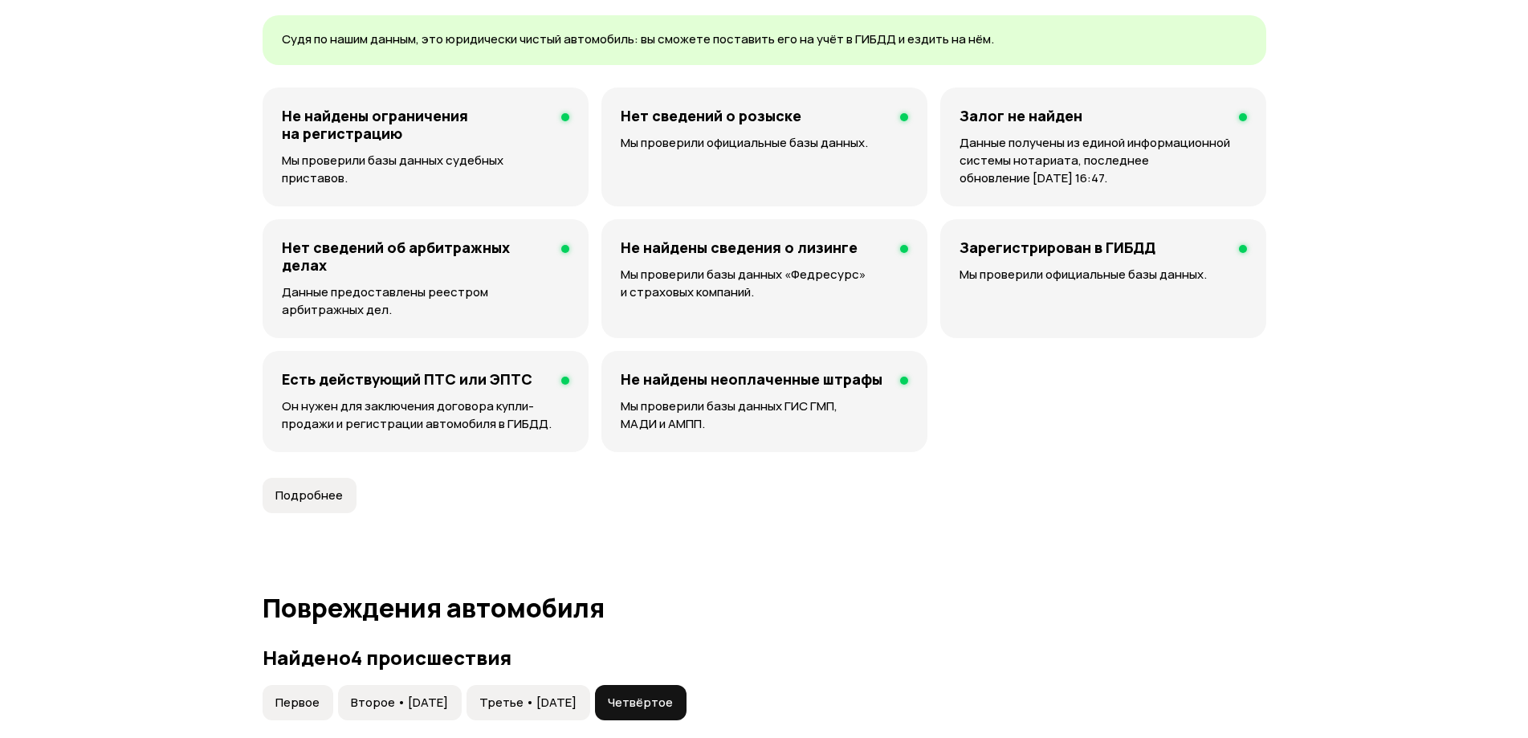
scroll to position [0, 0]
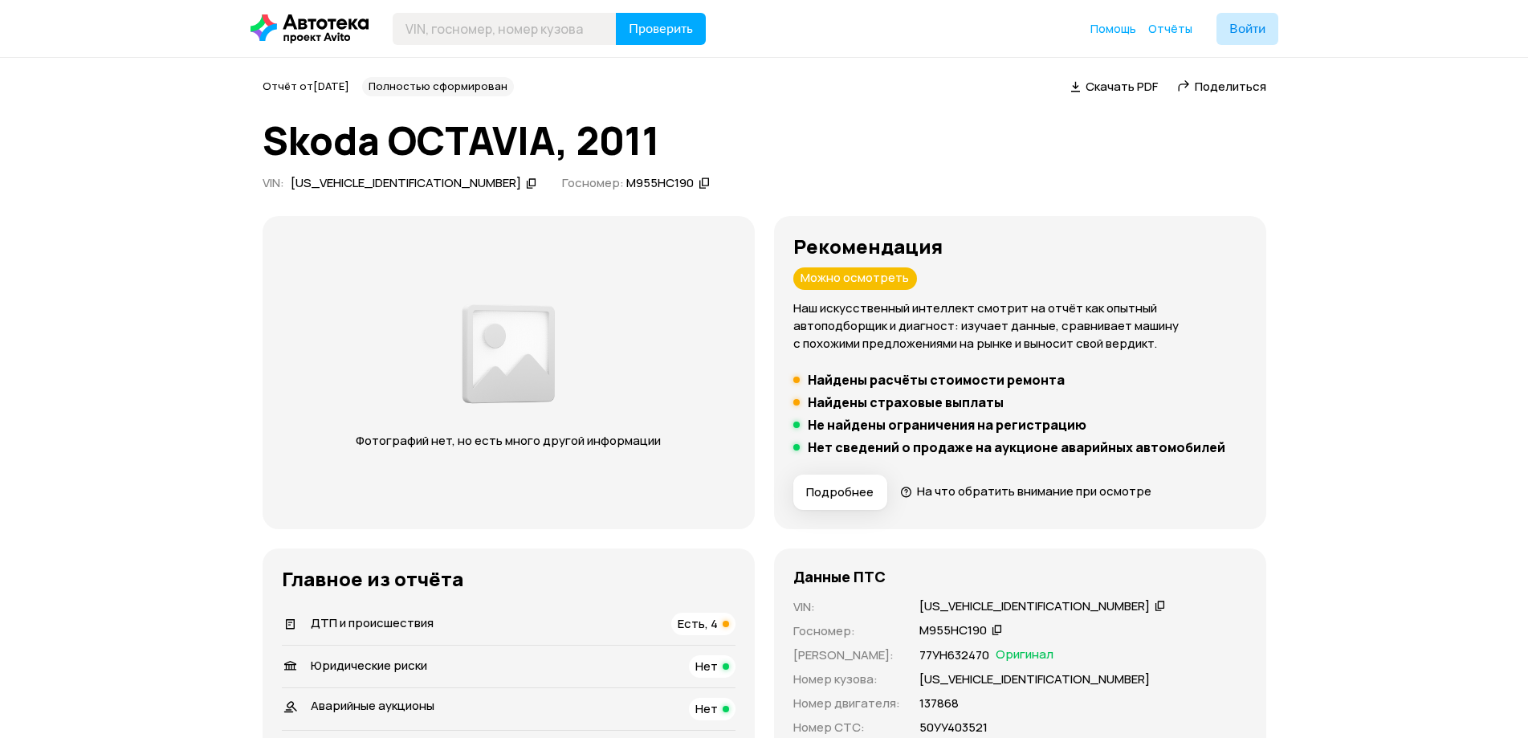
click at [346, 176] on div "TMBEF61Z5B2122378" at bounding box center [406, 183] width 230 height 17
